Goal: Information Seeking & Learning: Learn about a topic

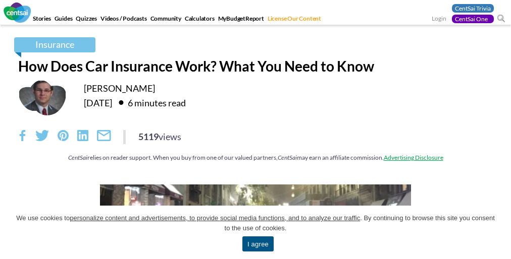
click at [255, 233] on span "We use cookies to personalize content and advertisements, to provide social med…" at bounding box center [255, 223] width 480 height 20
click at [255, 130] on div "Insurance How Does Car Insurance Work? What You Need to Know [PERSON_NAME] [DAT…" at bounding box center [255, 104] width 489 height 135
click at [257, 244] on link "I agree" at bounding box center [257, 244] width 31 height 15
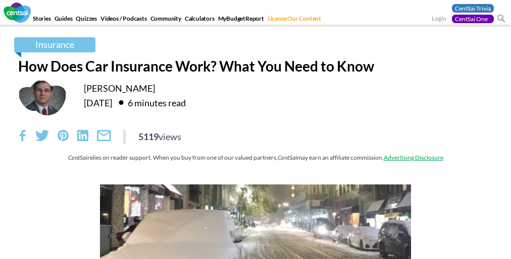
click at [255, 142] on div "5119 views" at bounding box center [255, 137] width 474 height 14
click at [255, 130] on div "Insurance How Does Car Insurance Work? What You Need to Know [PERSON_NAME] [DAT…" at bounding box center [255, 104] width 489 height 135
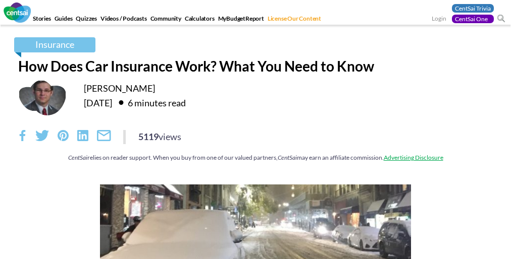
click at [255, 142] on div "5119 views" at bounding box center [255, 137] width 474 height 14
click at [255, 130] on div "Insurance How Does Car Insurance Work? What You Need to Know [PERSON_NAME] [DAT…" at bounding box center [255, 104] width 489 height 135
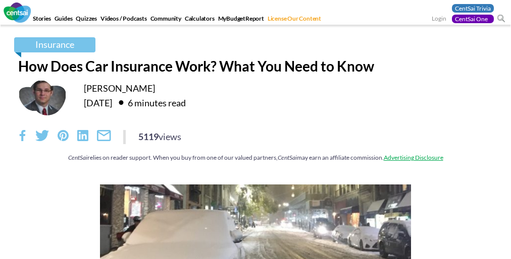
click at [255, 142] on div "5119 views" at bounding box center [255, 137] width 474 height 14
